Goal: Entertainment & Leisure: Consume media (video, audio)

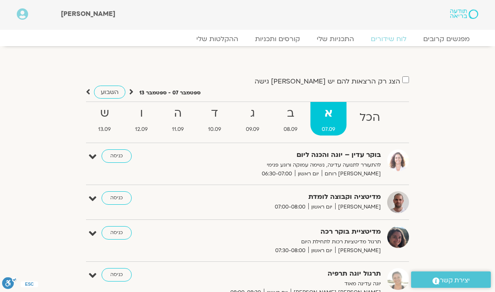
click at [217, 36] on link "ההקלטות שלי" at bounding box center [217, 39] width 59 height 8
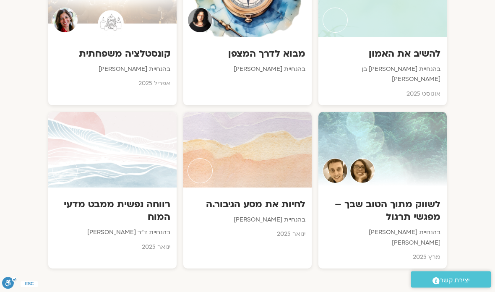
scroll to position [690, 0]
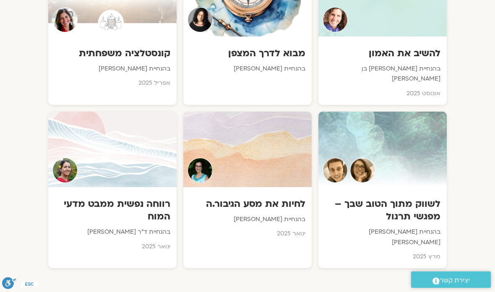
click at [264, 160] on div at bounding box center [247, 150] width 128 height 76
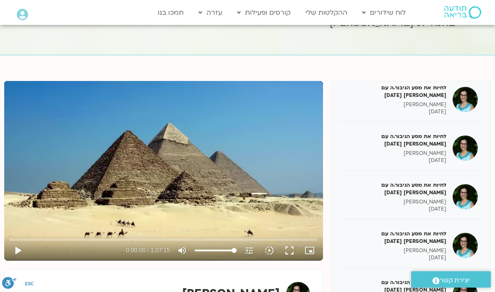
scroll to position [53, 0]
click at [19, 254] on button "play_arrow" at bounding box center [18, 250] width 20 height 20
click at [16, 251] on button "pause" at bounding box center [18, 250] width 20 height 20
type input "12.1197362883357"
click at [460, 198] on img at bounding box center [465, 196] width 25 height 25
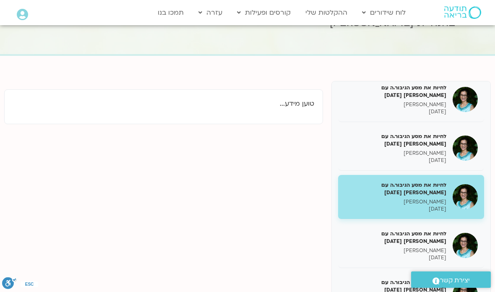
scroll to position [87, 0]
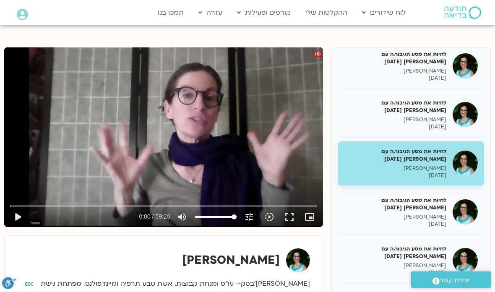
click at [19, 220] on button "play_arrow" at bounding box center [18, 217] width 20 height 20
type input "2.59427705129585"
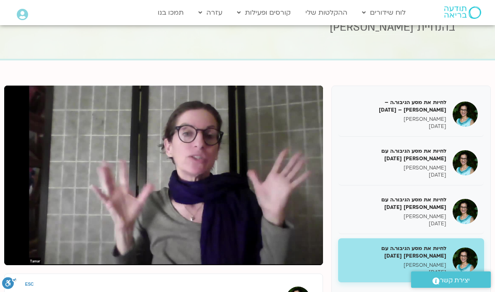
scroll to position [0, 0]
click at [421, 200] on h5 "לחיות את מסע הגיבור.ה עם תמר לינצבסקי 11/02/25" at bounding box center [396, 203] width 102 height 15
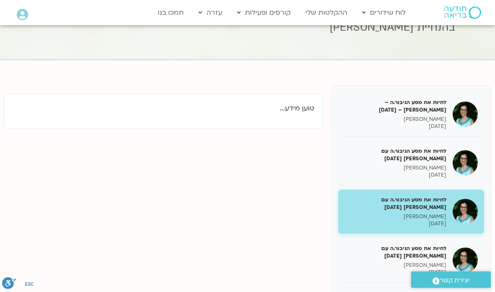
scroll to position [82, 0]
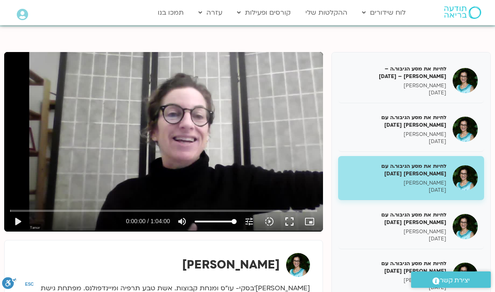
click at [21, 219] on button "play_arrow" at bounding box center [18, 222] width 20 height 20
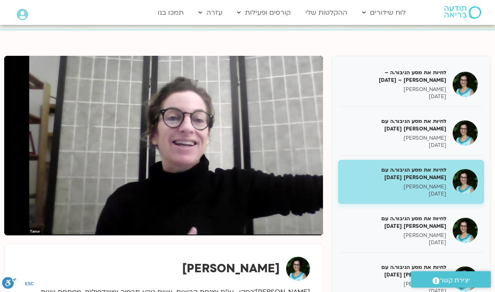
scroll to position [78, 0]
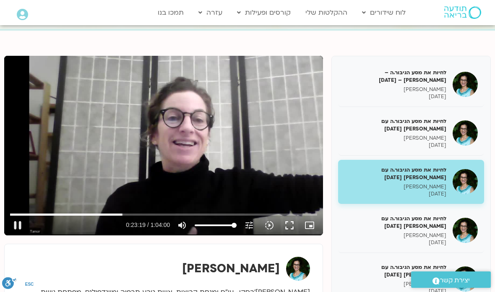
type input "1400.031307808"
